Goal: Task Accomplishment & Management: Use online tool/utility

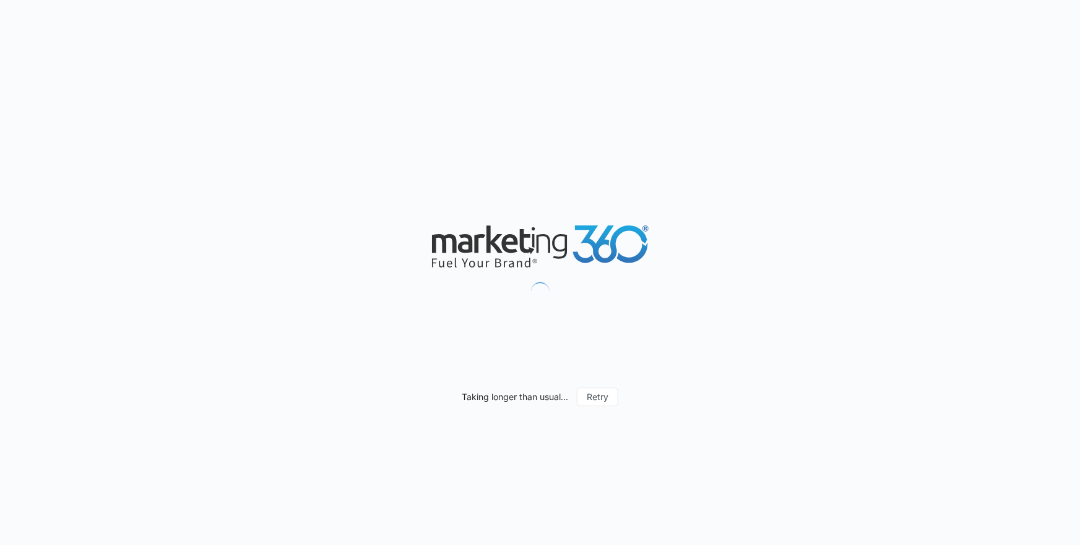
scroll to position [963, 0]
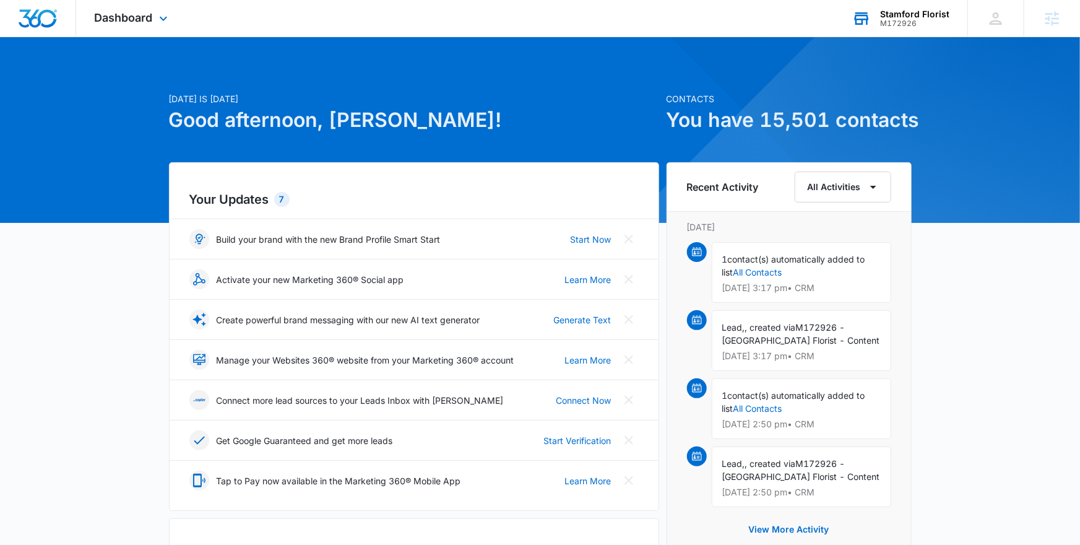
click at [877, 19] on div "Stamford Florist M172926 Your Accounts View All" at bounding box center [901, 18] width 134 height 37
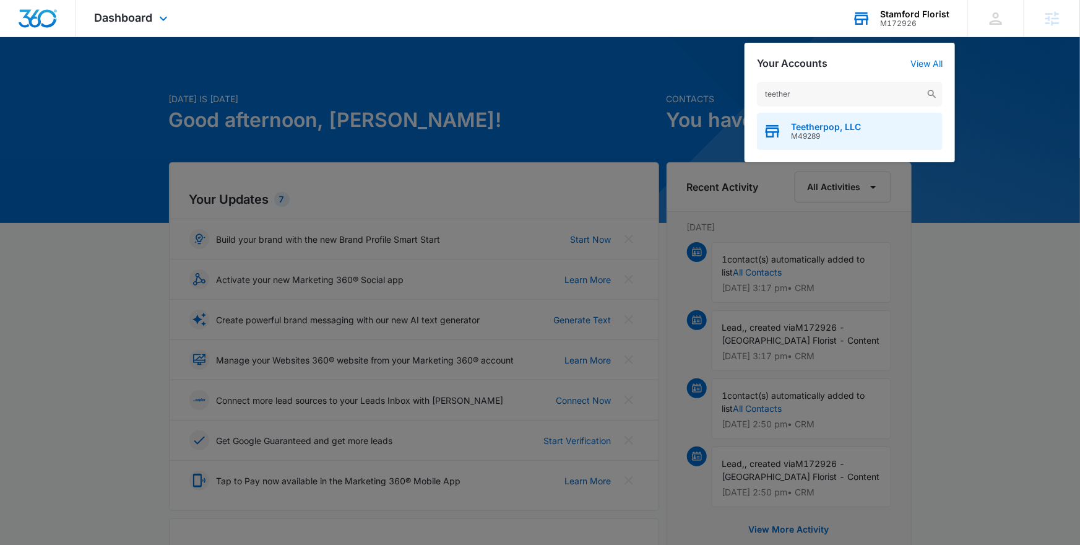
type input "teether"
click at [821, 134] on span "M49289" at bounding box center [826, 136] width 70 height 9
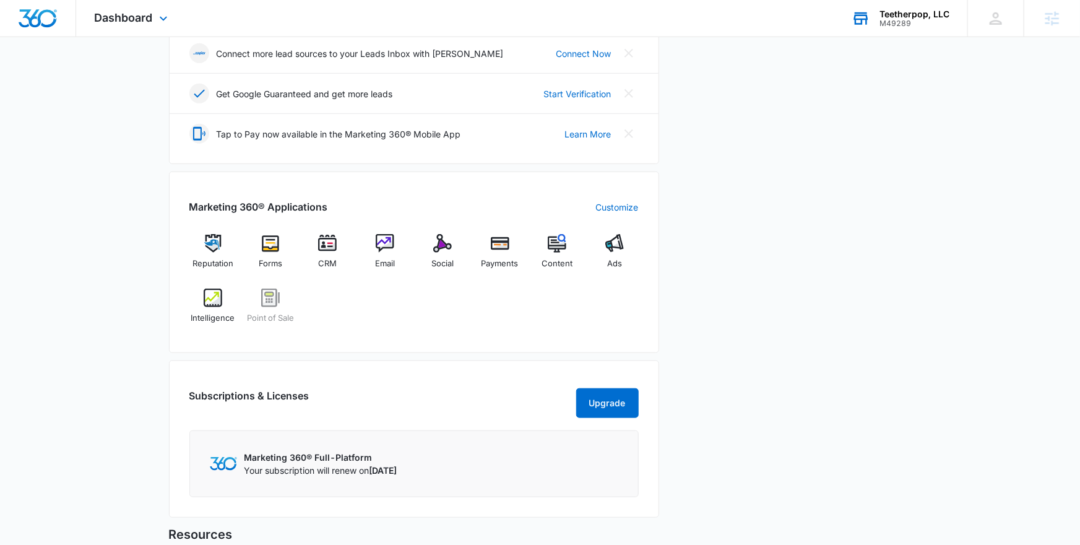
scroll to position [340, 0]
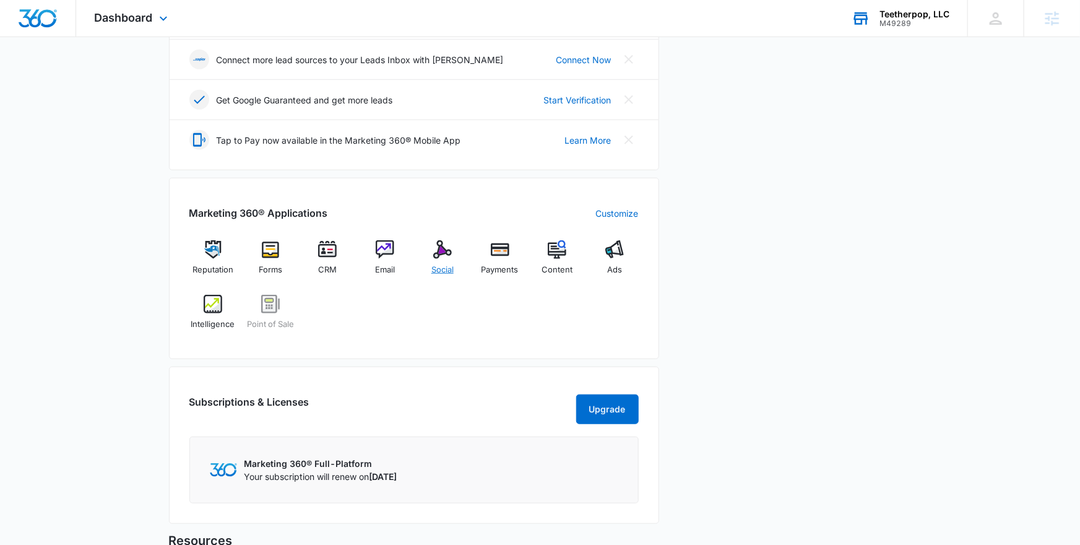
click at [438, 257] on img at bounding box center [442, 249] width 19 height 19
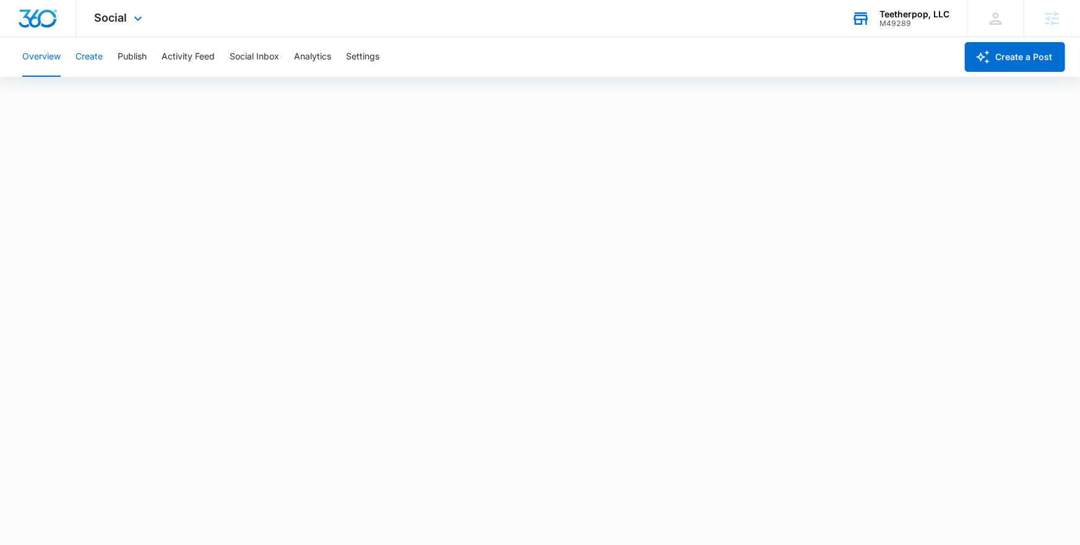
click at [95, 60] on button "Create" at bounding box center [89, 57] width 27 height 40
click at [122, 59] on button "Publish" at bounding box center [132, 57] width 29 height 40
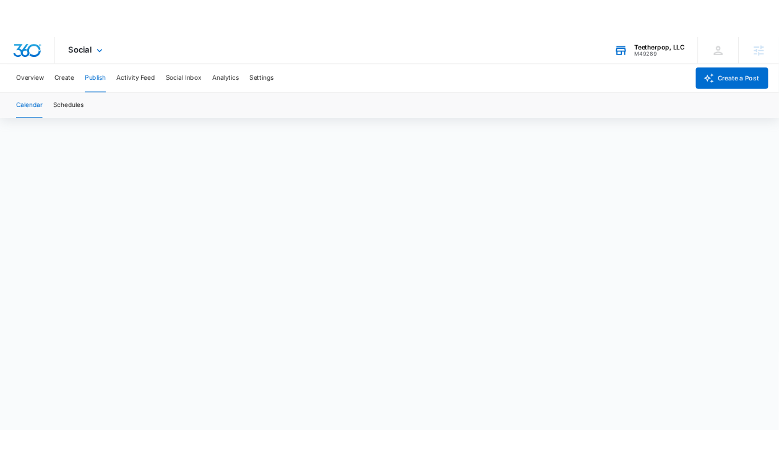
scroll to position [963, 0]
